Goal: Navigation & Orientation: Find specific page/section

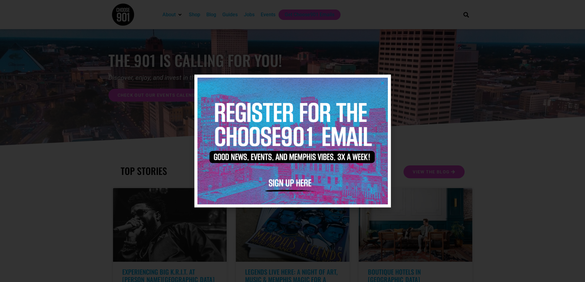
scroll to position [61, 0]
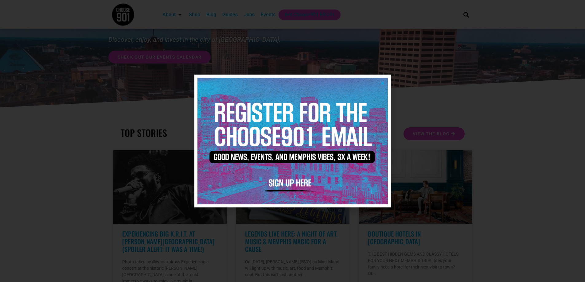
click at [383, 83] on icon "Close" at bounding box center [382, 83] width 5 height 5
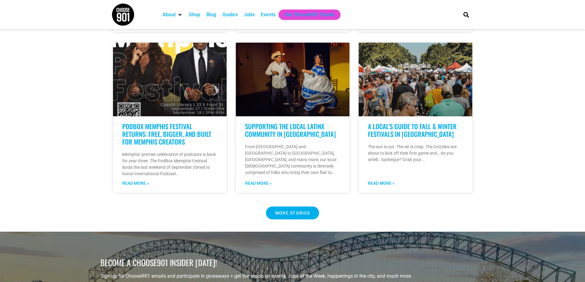
scroll to position [491, 0]
click at [289, 206] on Button "MORE STORIES" at bounding box center [292, 212] width 53 height 13
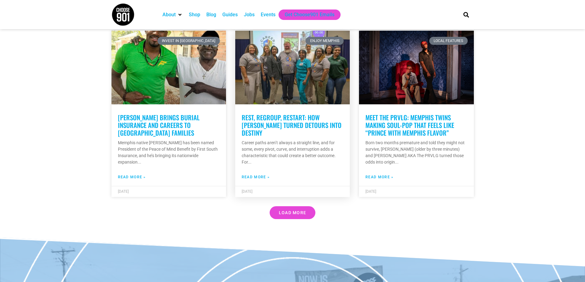
scroll to position [1750, 0]
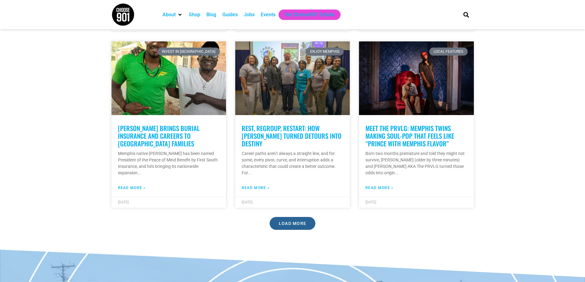
click at [280, 221] on span "Load More" at bounding box center [293, 223] width 28 height 4
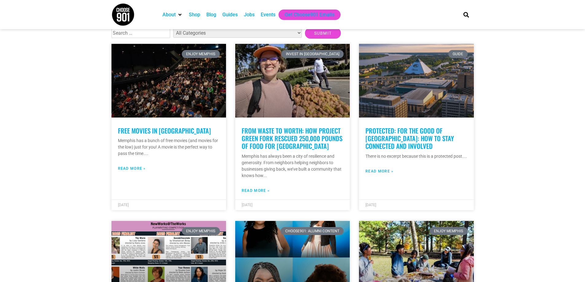
scroll to position [0, 0]
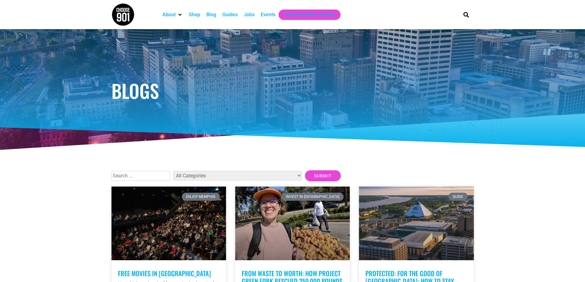
click at [267, 15] on div "Events" at bounding box center [268, 14] width 15 height 7
click at [264, 12] on div "Events" at bounding box center [268, 14] width 15 height 7
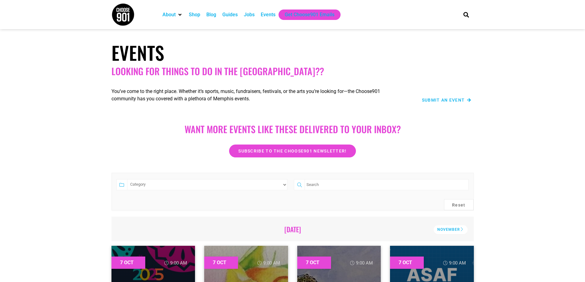
click at [248, 15] on div "Jobs" at bounding box center [249, 14] width 11 height 7
